Goal: Task Accomplishment & Management: Manage account settings

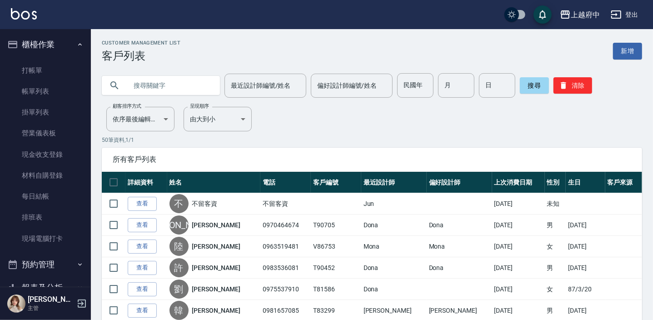
scroll to position [192, 0]
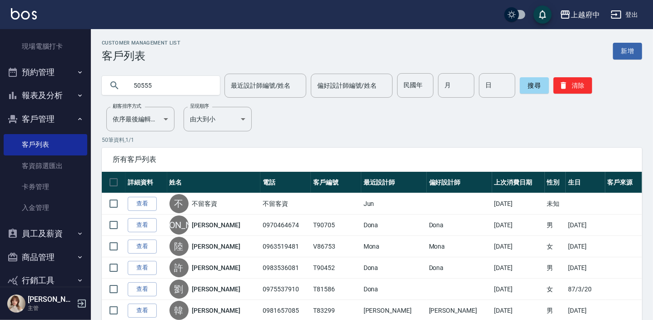
type input "50555"
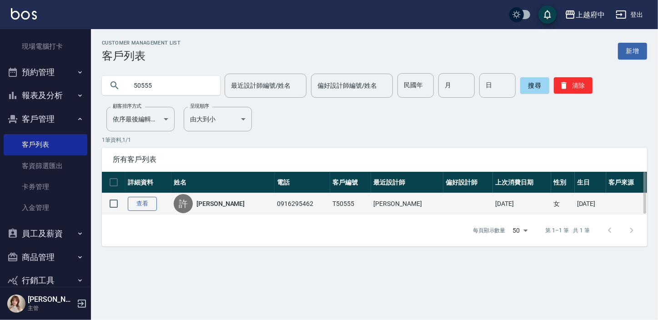
click at [146, 204] on link "查看" at bounding box center [142, 204] width 29 height 14
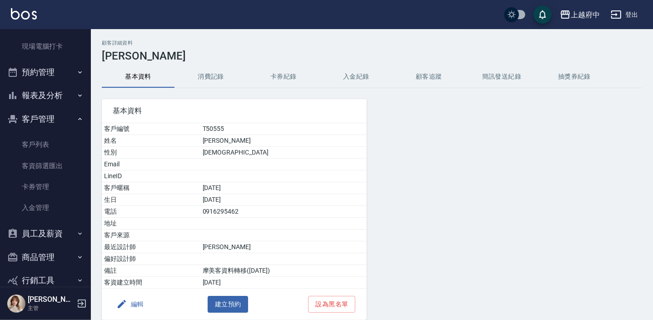
click at [209, 80] on button "消費記錄" at bounding box center [211, 77] width 73 height 22
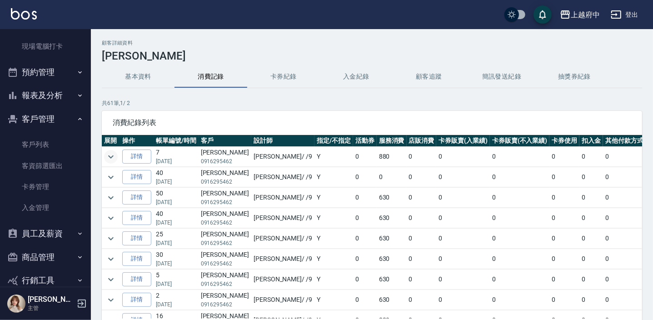
click at [110, 156] on icon "expand row" at bounding box center [110, 156] width 11 height 11
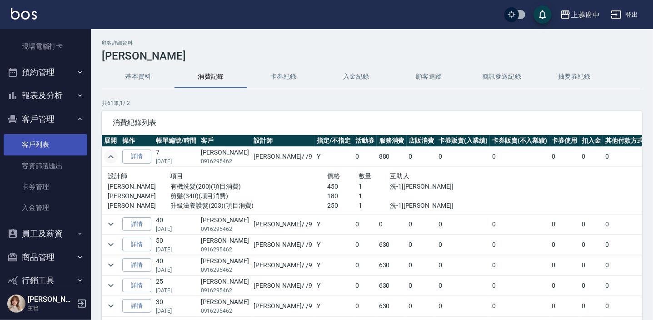
click at [36, 148] on link "客戶列表" at bounding box center [46, 144] width 84 height 21
